Goal: Task Accomplishment & Management: Complete application form

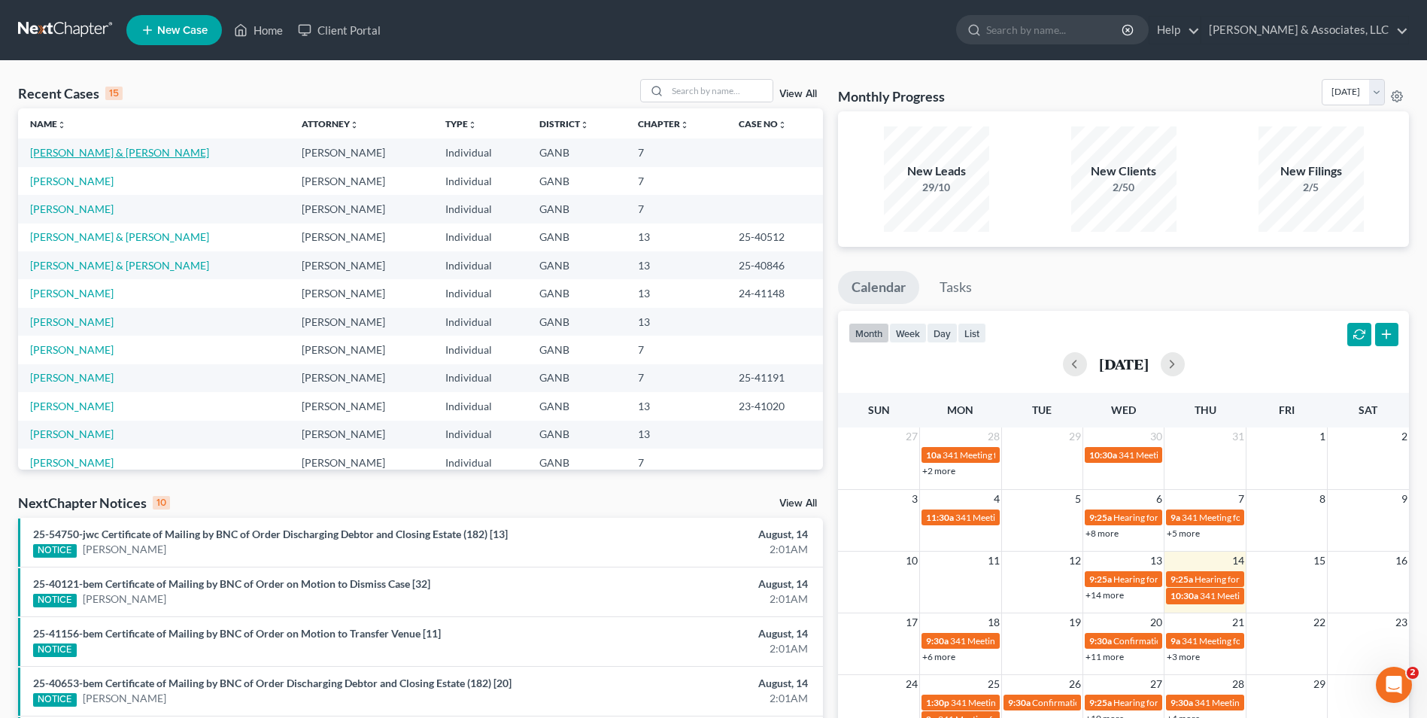
click at [125, 150] on link "[PERSON_NAME] & [PERSON_NAME]" at bounding box center [119, 152] width 179 height 13
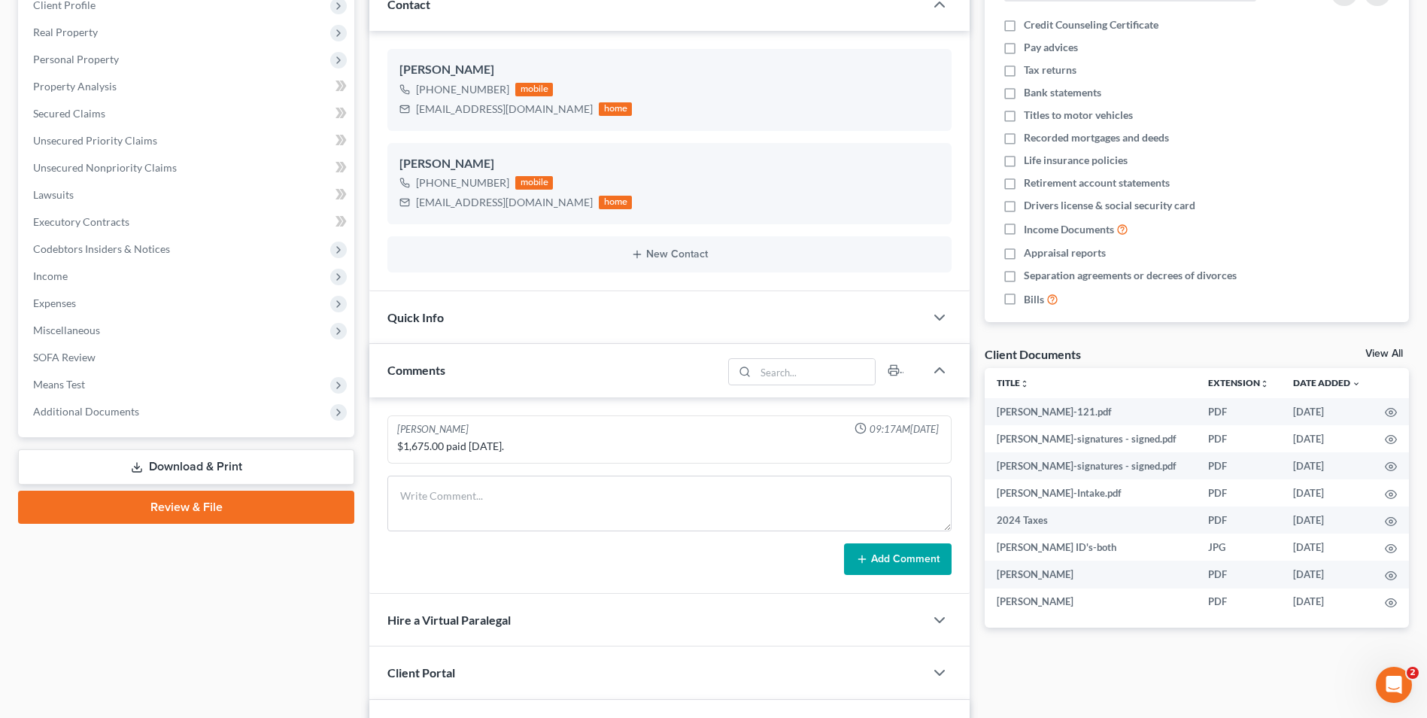
scroll to position [226, 0]
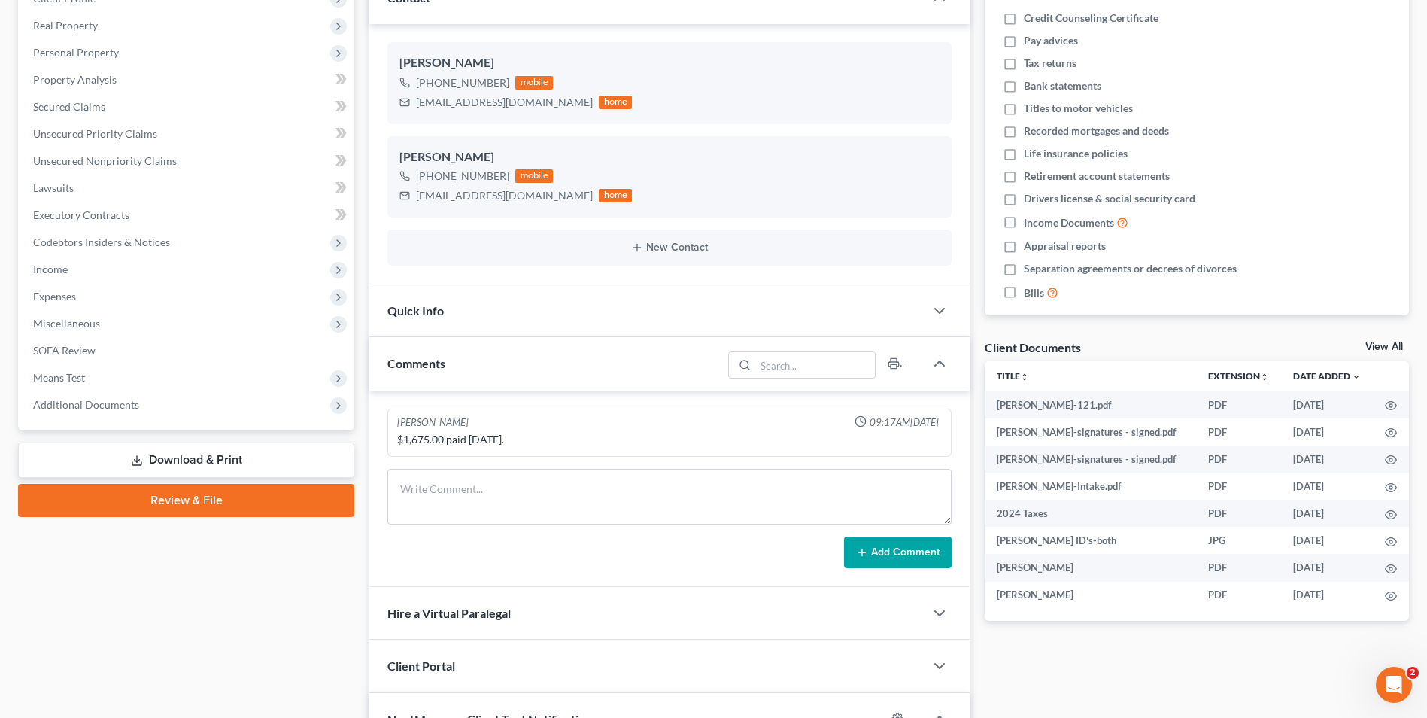
click at [235, 499] on link "Review & File" at bounding box center [186, 500] width 336 height 33
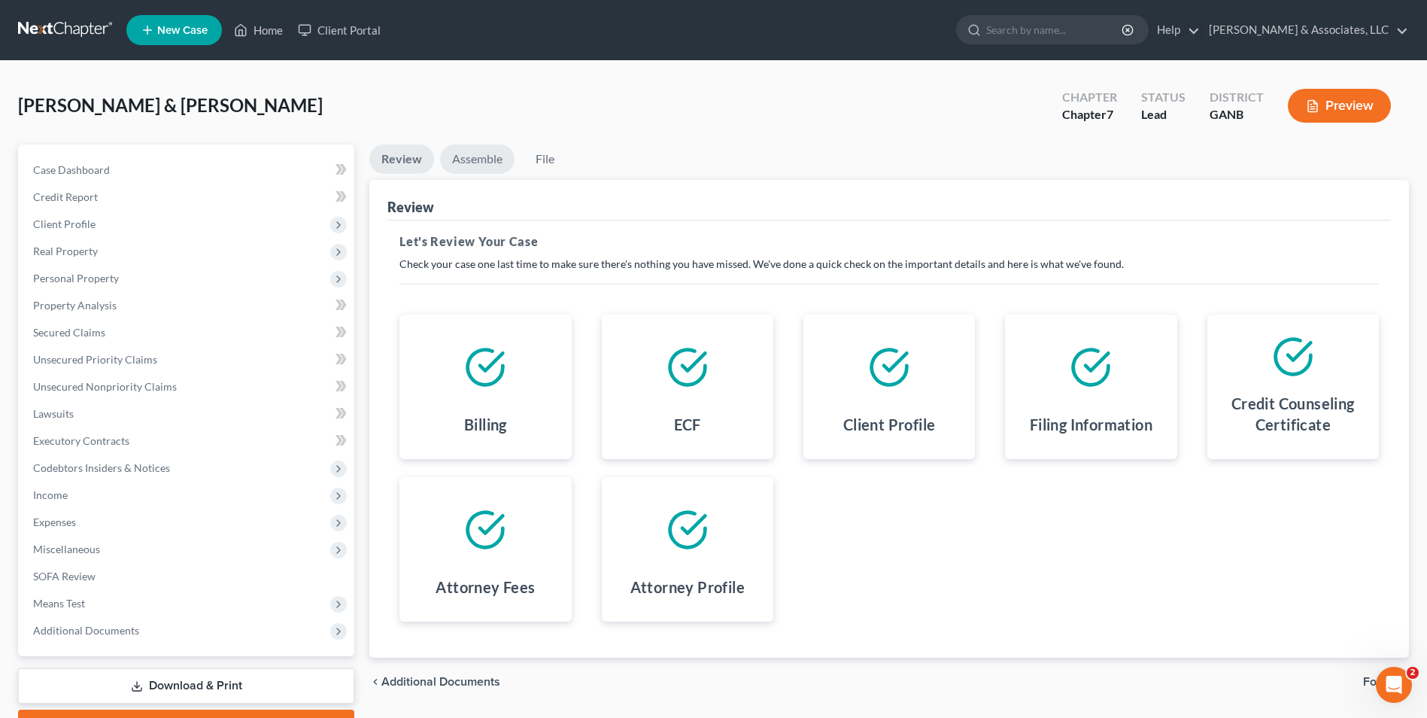
click at [485, 158] on link "Assemble" at bounding box center [477, 158] width 74 height 29
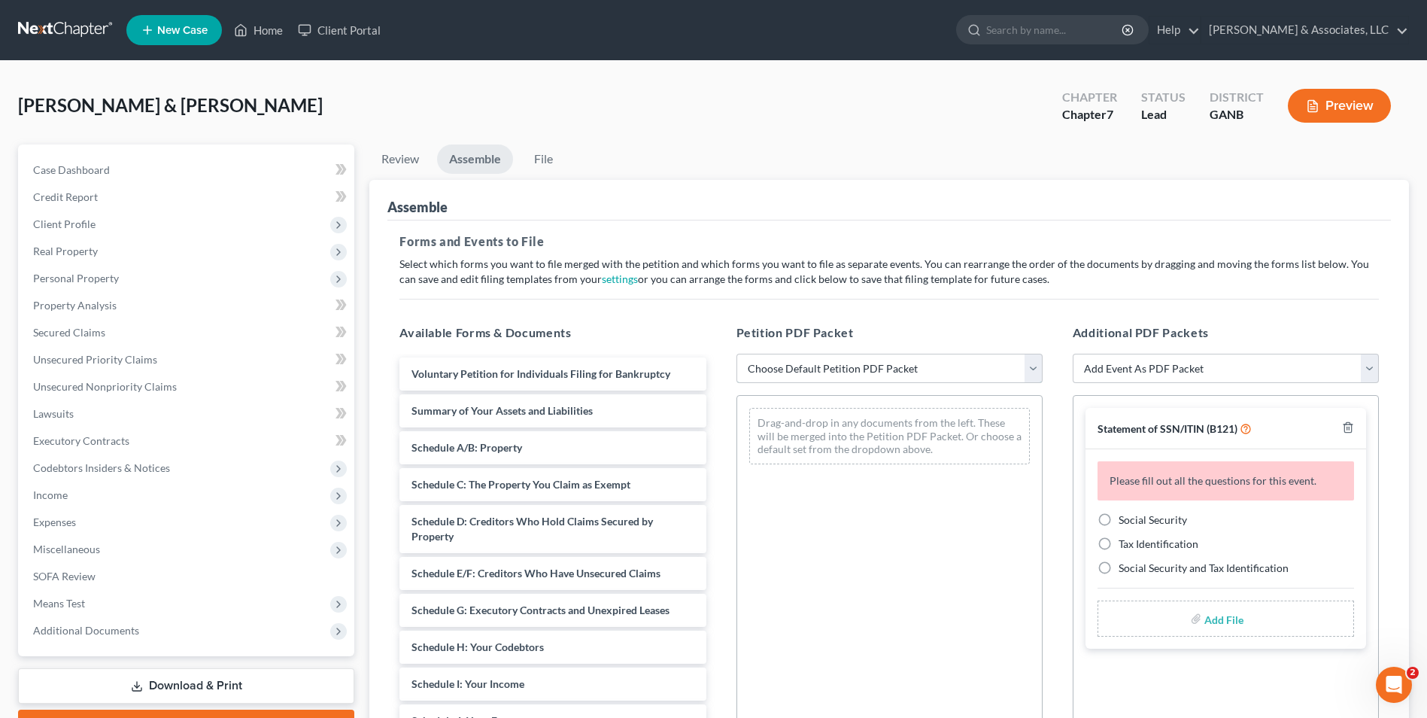
click at [692, 372] on select "Choose Default Petition PDF Packet Complete Bankruptcy Petition (all forms and …" at bounding box center [889, 369] width 306 height 30
select select "0"
click at [692, 354] on select "Choose Default Petition PDF Packet Complete Bankruptcy Petition (all forms and …" at bounding box center [889, 369] width 306 height 30
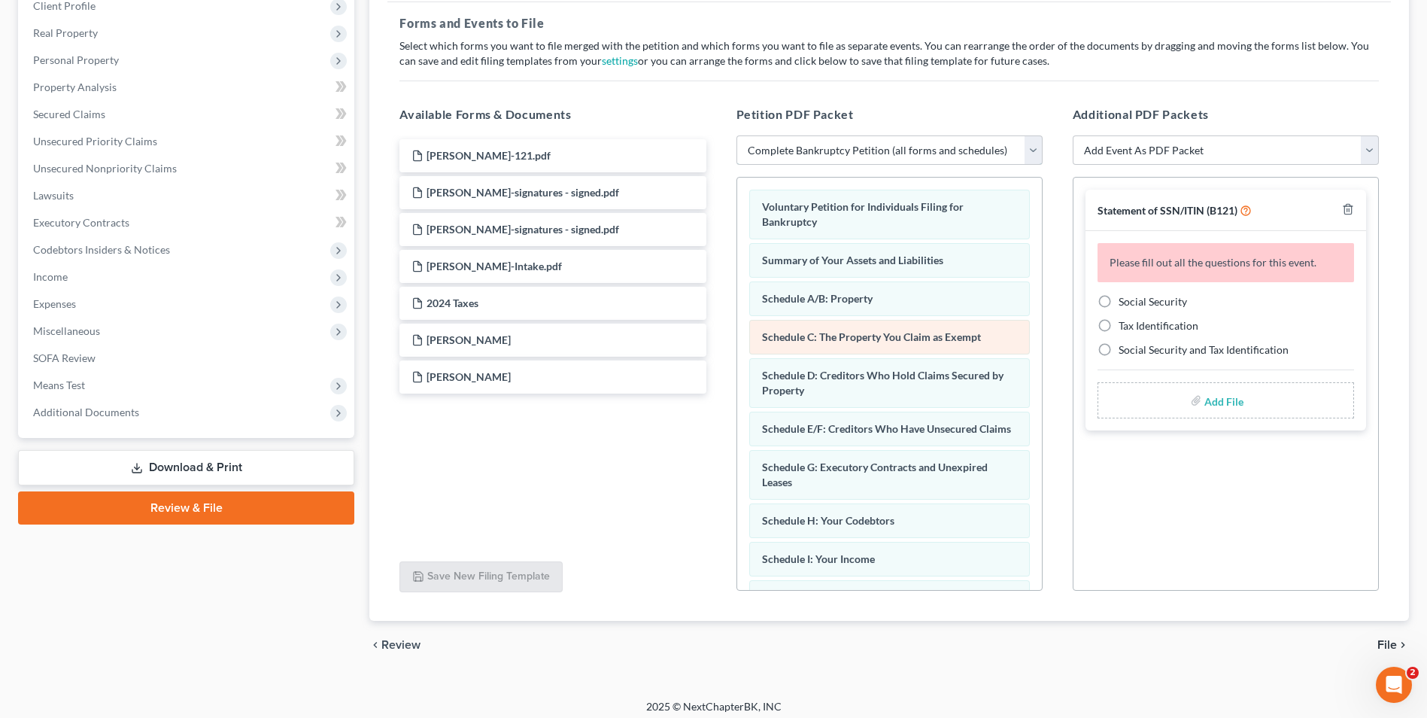
scroll to position [226, 0]
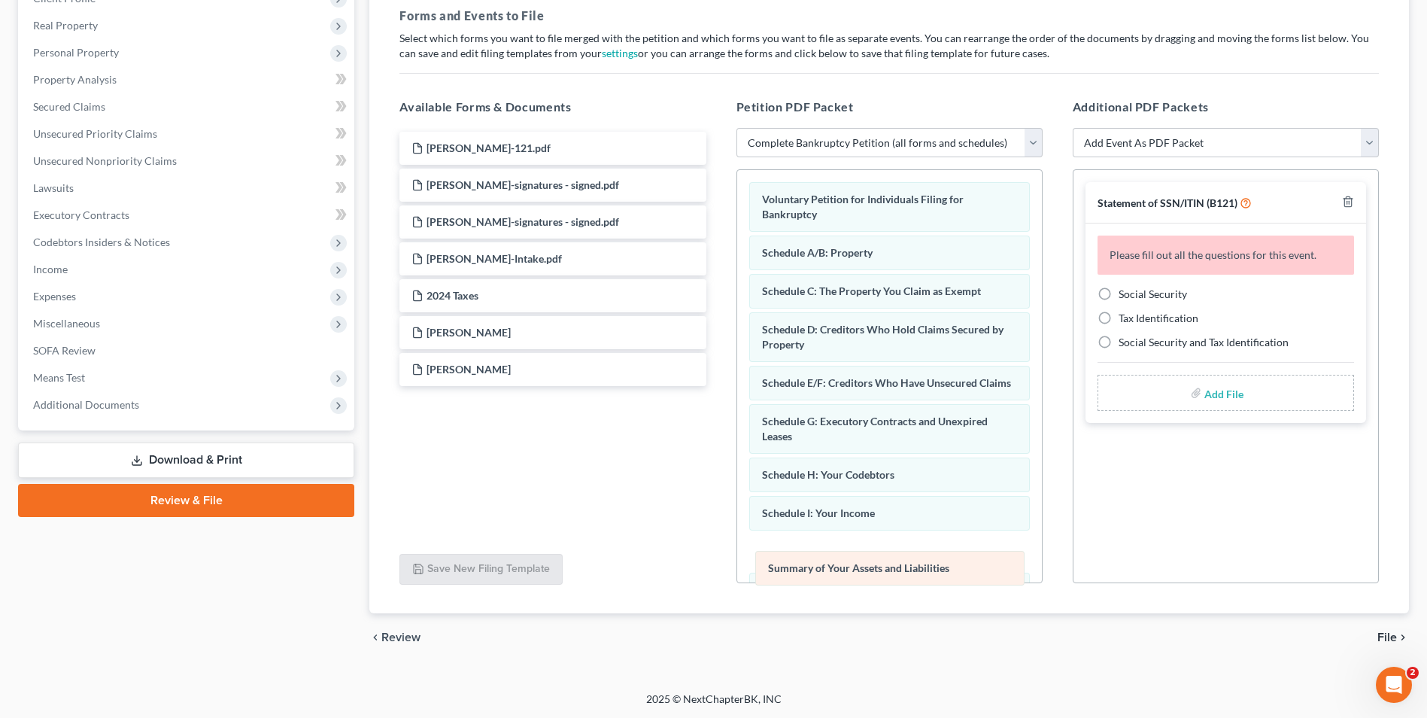
drag, startPoint x: 893, startPoint y: 250, endPoint x: 898, endPoint y: 564, distance: 313.7
click at [692, 564] on div "Summary of Your Assets and Liabilities Voluntary Petition for Individuals Filin…" at bounding box center [889, 608] width 305 height 876
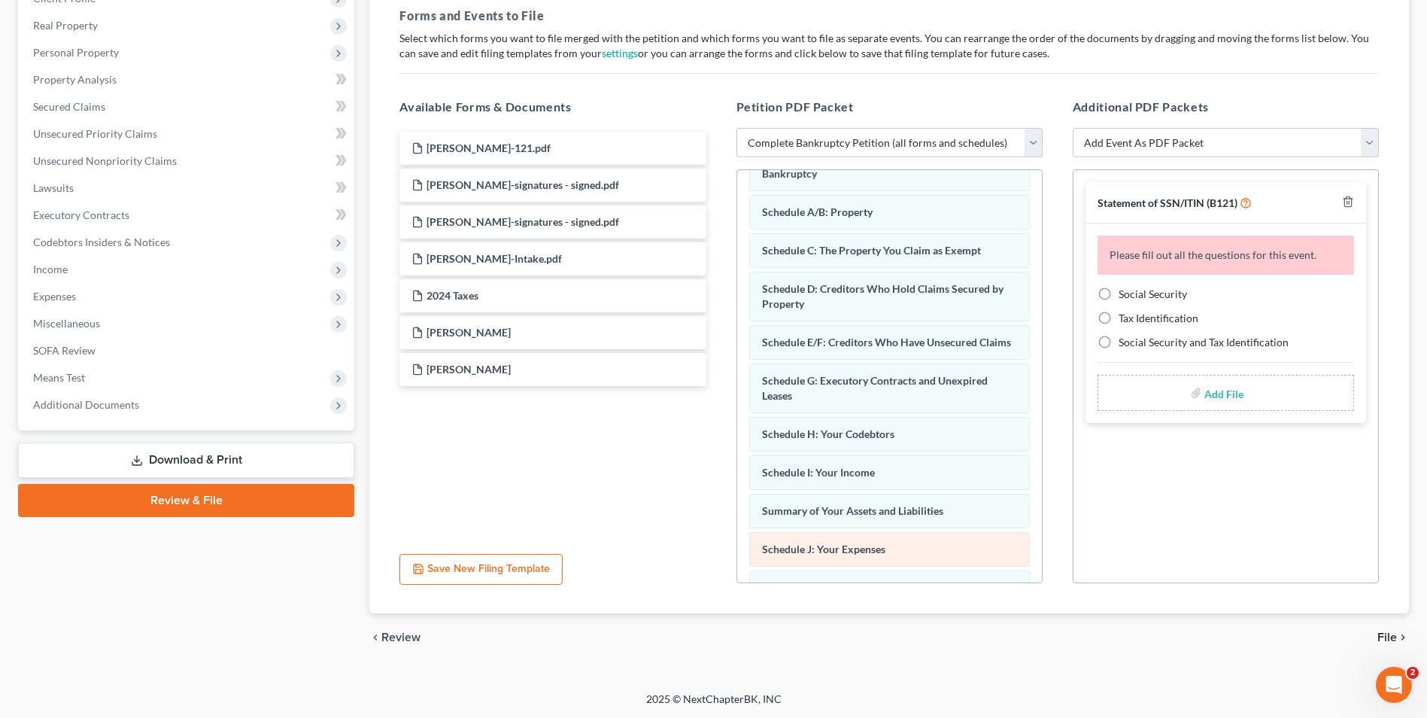
scroll to position [75, 0]
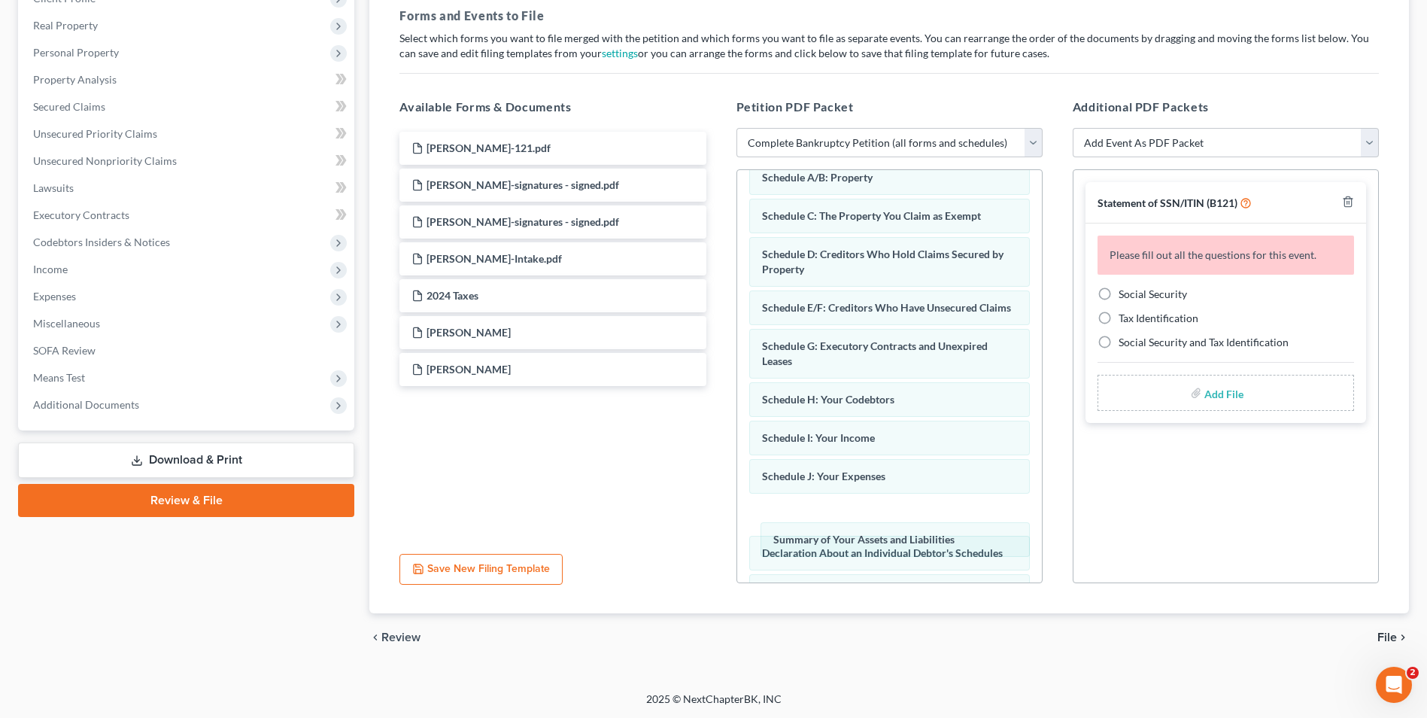
drag, startPoint x: 818, startPoint y: 489, endPoint x: 1097, endPoint y: 409, distance: 291.0
click at [692, 534] on div "Summary of Your Assets and Liabilities Voluntary Petition for Individuals Filin…" at bounding box center [889, 533] width 305 height 876
click at [692, 294] on label "Social Security" at bounding box center [1153, 294] width 68 height 15
click at [692, 294] on input "Social Security" at bounding box center [1130, 292] width 10 height 10
radio input "true"
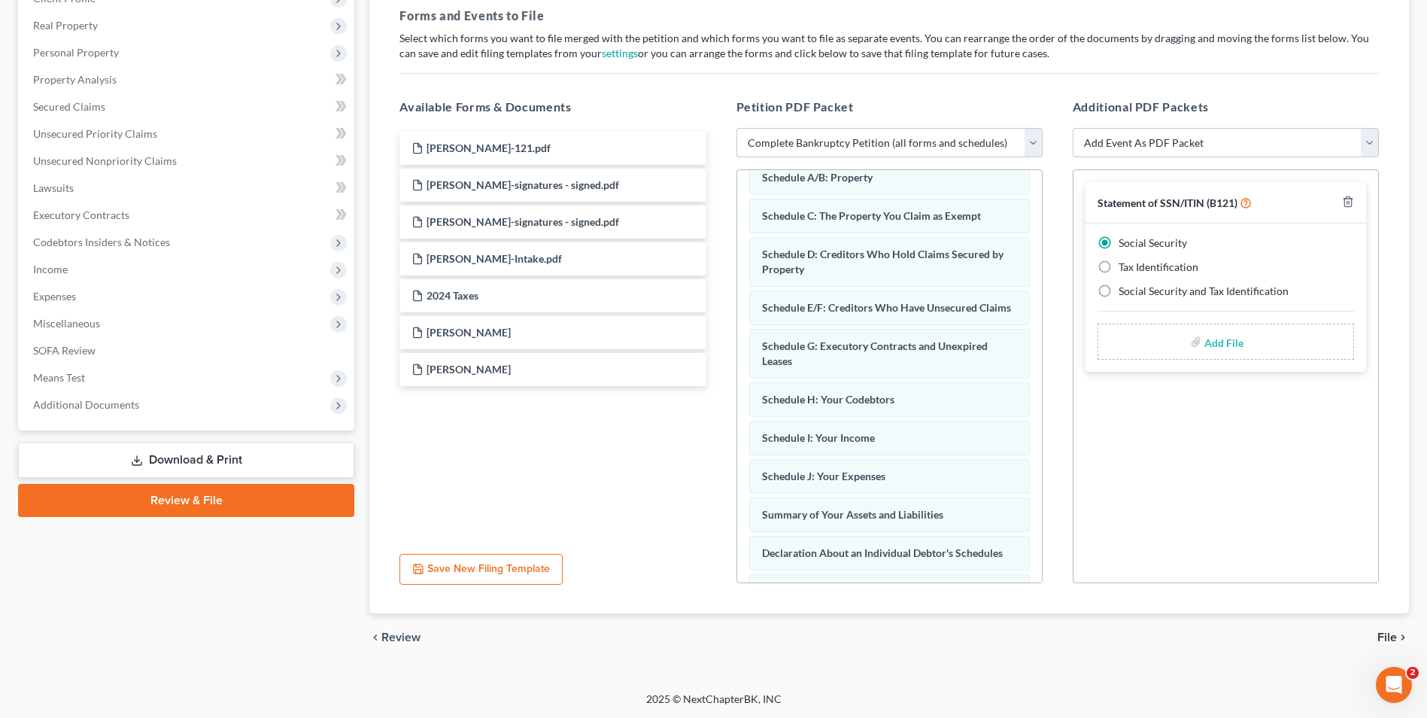
click at [692, 348] on input "file" at bounding box center [1222, 341] width 36 height 27
type input "C:\fakepath\[PERSON_NAME].121.pdf"
click at [692, 636] on span "File" at bounding box center [1387, 637] width 20 height 12
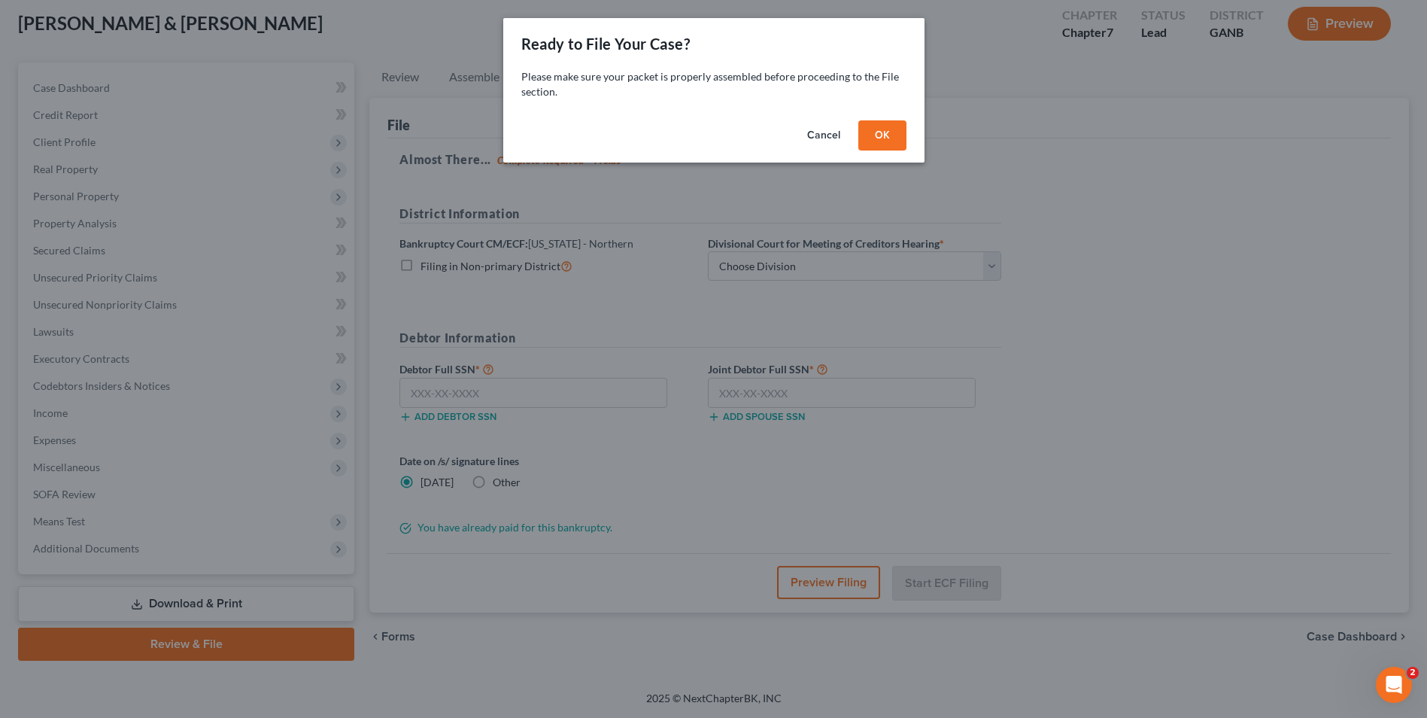
scroll to position [82, 0]
click at [692, 130] on button "OK" at bounding box center [888, 135] width 48 height 30
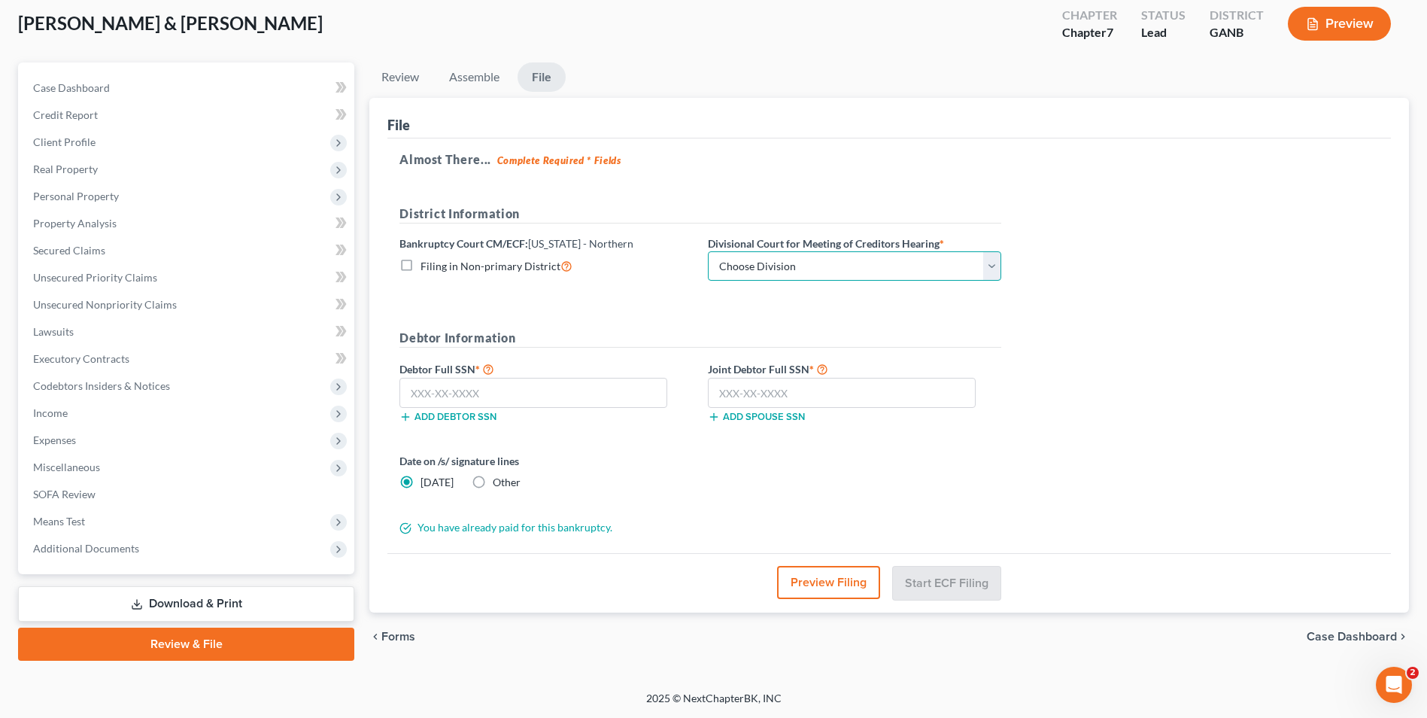
drag, startPoint x: 994, startPoint y: 271, endPoint x: 982, endPoint y: 271, distance: 11.3
click at [692, 271] on select "Choose Division [GEOGRAPHIC_DATA] [GEOGRAPHIC_DATA] [GEOGRAPHIC_DATA] [GEOGRAPH…" at bounding box center [854, 266] width 293 height 30
select select "3"
click at [692, 251] on select "Choose Division [GEOGRAPHIC_DATA] [GEOGRAPHIC_DATA] [GEOGRAPHIC_DATA] [GEOGRAPH…" at bounding box center [854, 266] width 293 height 30
click at [500, 399] on input "text" at bounding box center [533, 393] width 268 height 30
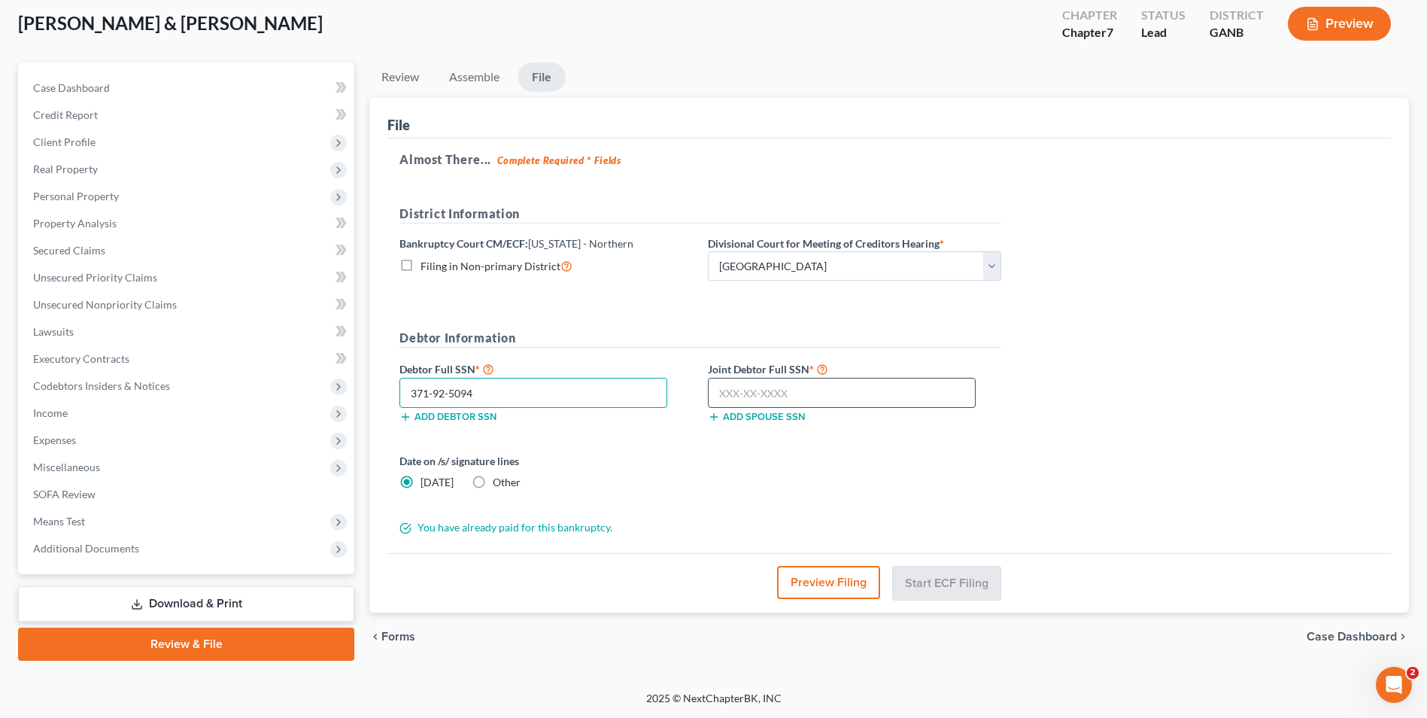
type input "371-92-5094"
click at [692, 391] on input "text" at bounding box center [842, 393] width 268 height 30
type input "253-49-5377"
click at [692, 590] on button "Start ECF Filing" at bounding box center [947, 582] width 108 height 33
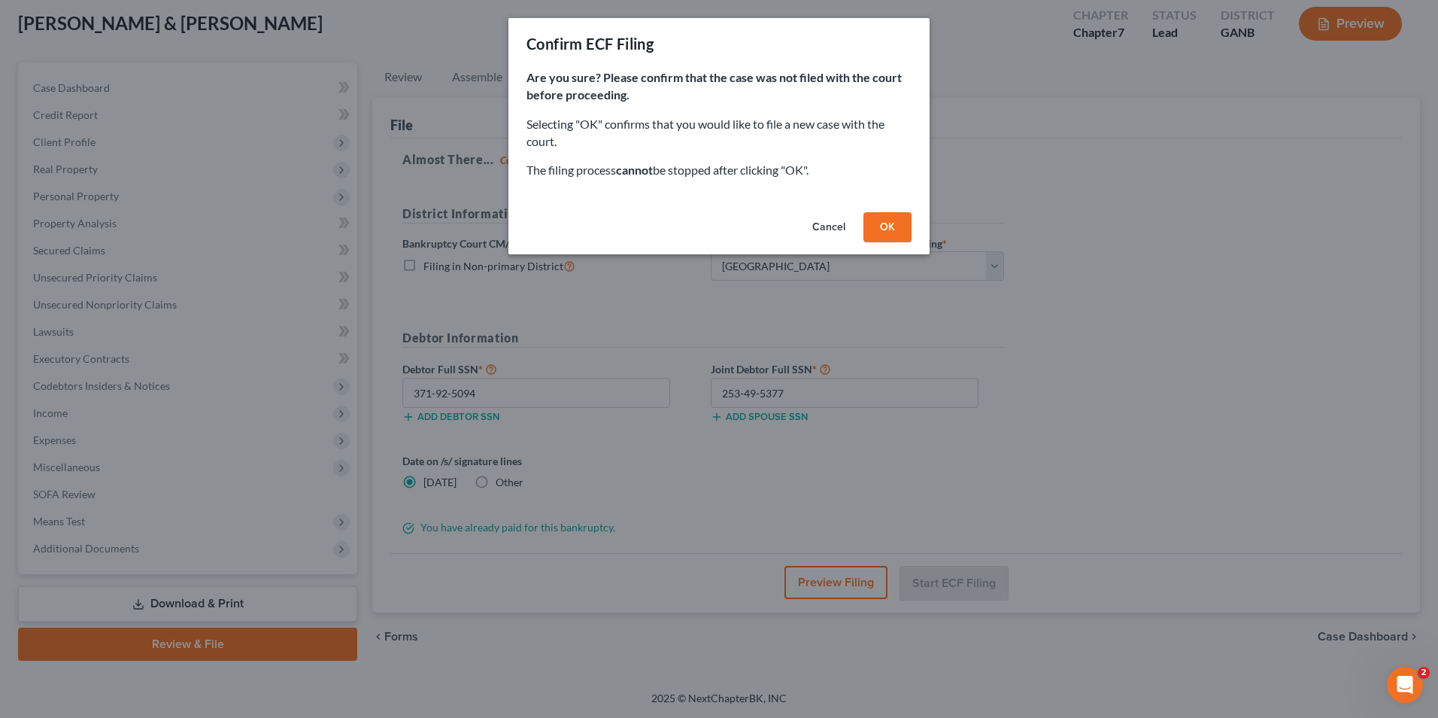
click at [692, 232] on button "OK" at bounding box center [888, 227] width 48 height 30
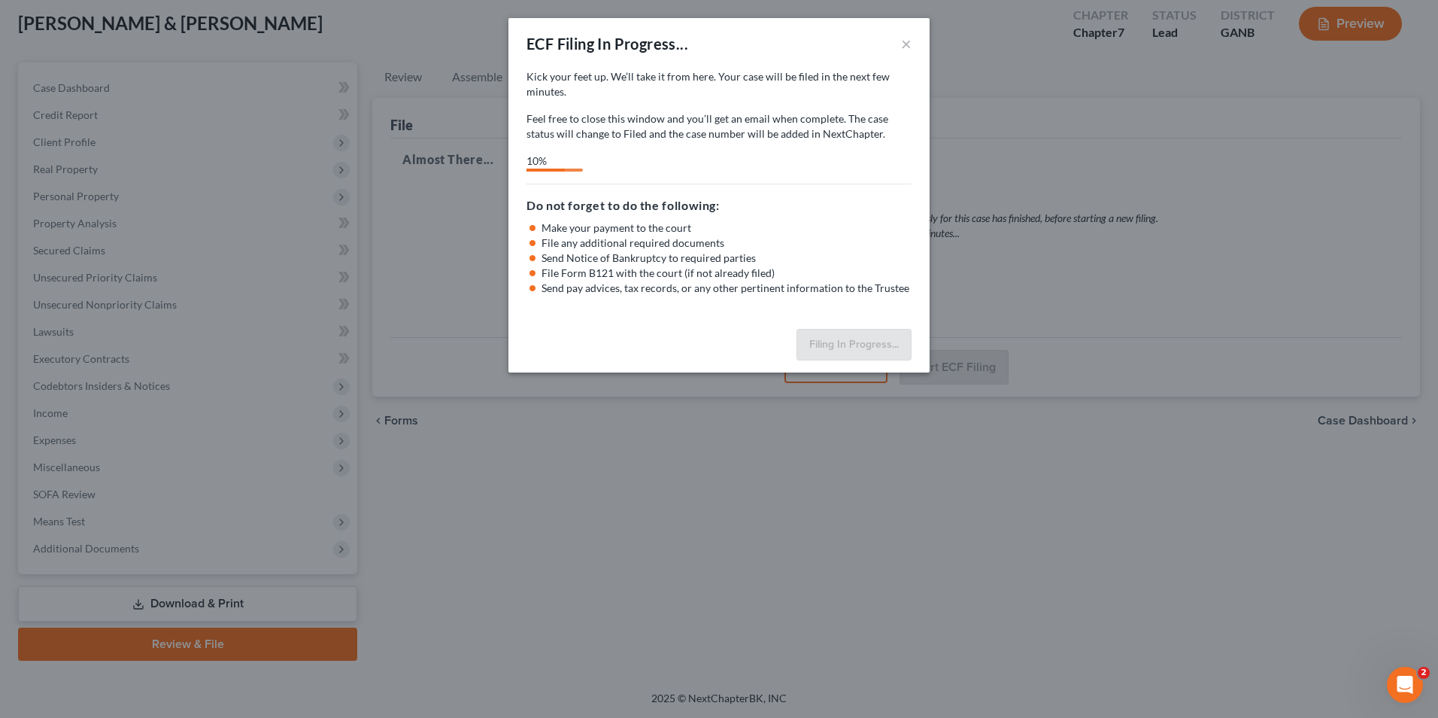
select select "3"
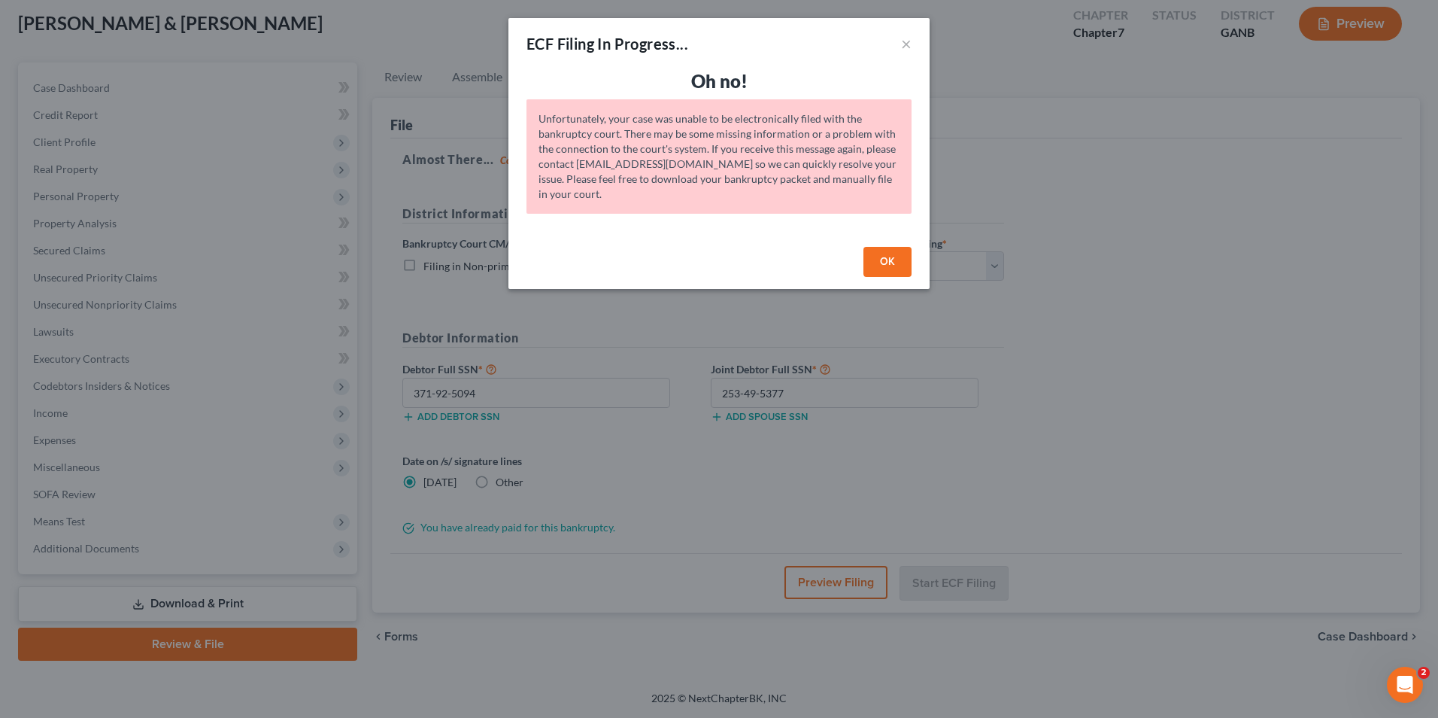
click at [692, 261] on button "OK" at bounding box center [888, 262] width 48 height 30
